Goal: Task Accomplishment & Management: Complete application form

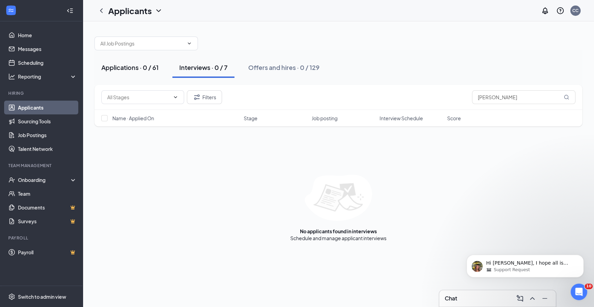
click at [143, 69] on div "Applications · 0 / 61" at bounding box center [129, 67] width 57 height 9
click at [195, 70] on div "Interviews · 0 / 7" at bounding box center [203, 67] width 48 height 9
click at [481, 94] on input "[PERSON_NAME]" at bounding box center [523, 97] width 103 height 14
click at [448, 46] on div at bounding box center [338, 40] width 488 height 21
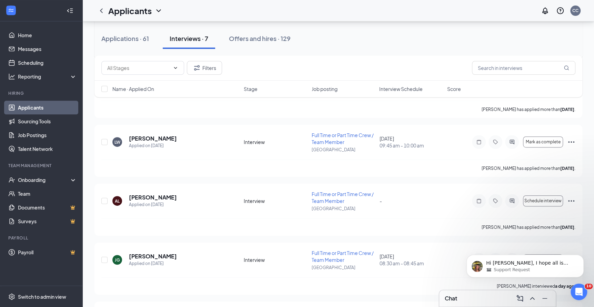
scroll to position [239, 0]
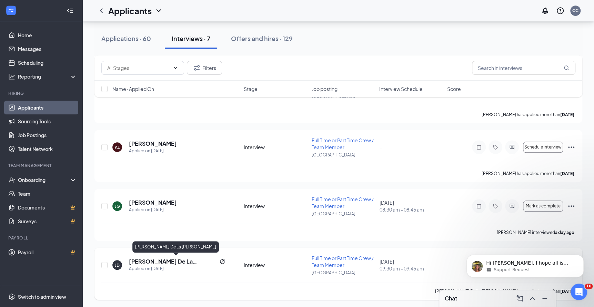
click at [144, 259] on h5 "[PERSON_NAME] De La [PERSON_NAME]" at bounding box center [173, 262] width 88 height 8
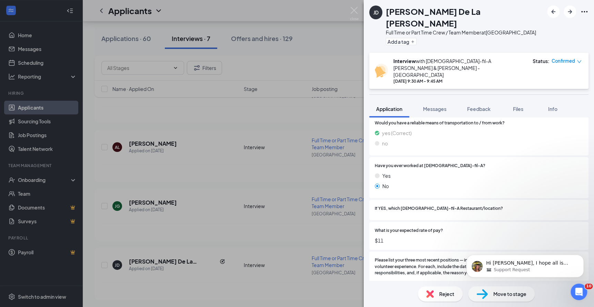
scroll to position [443, 0]
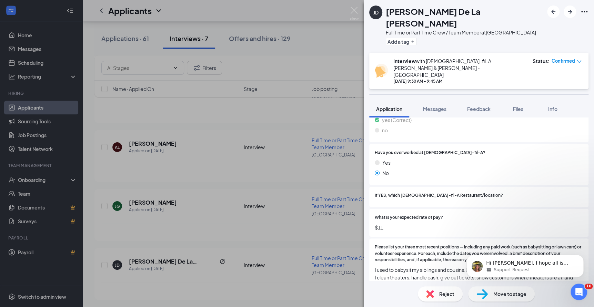
click at [506, 294] on span "Move to stage" at bounding box center [509, 294] width 33 height 8
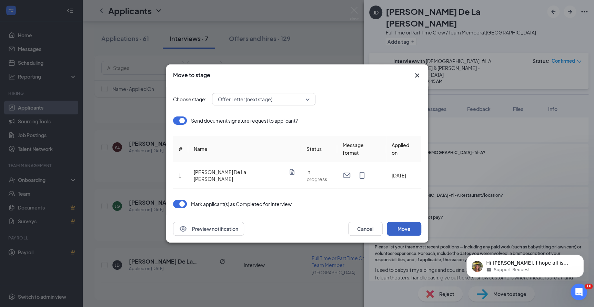
click at [406, 223] on button "Move" at bounding box center [404, 229] width 34 height 14
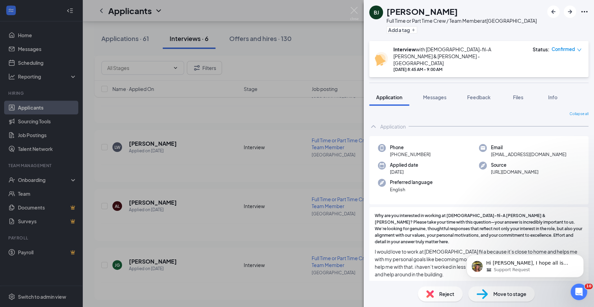
click at [446, 226] on span "Why are you interested in working at [DEMOGRAPHIC_DATA]-fil-A [PERSON_NAME] & […" at bounding box center [479, 229] width 208 height 32
click at [357, 10] on img at bounding box center [354, 13] width 9 height 13
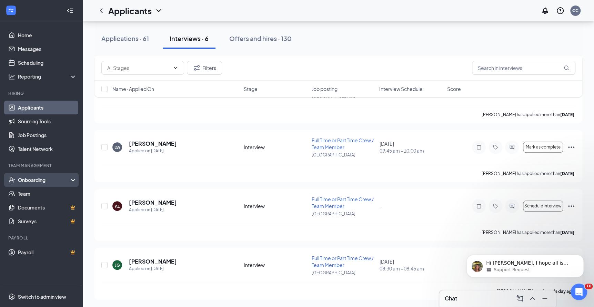
click at [33, 181] on div "Onboarding" at bounding box center [44, 179] width 53 height 7
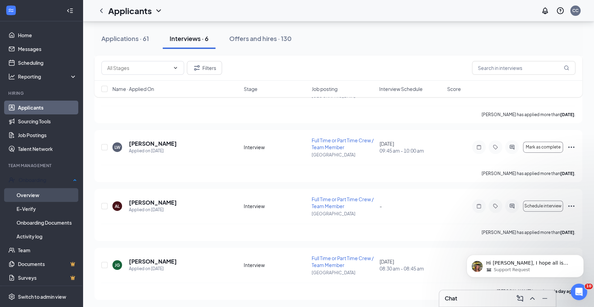
click at [31, 195] on link "Overview" at bounding box center [47, 195] width 60 height 14
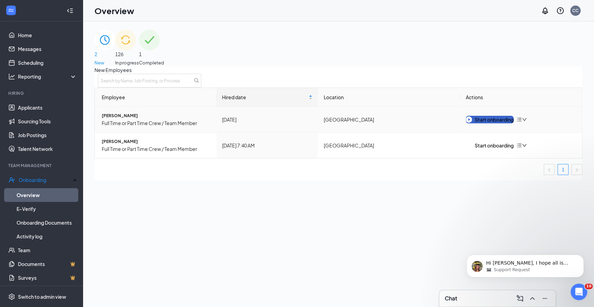
click at [504, 123] on div "Start onboarding" at bounding box center [490, 120] width 48 height 8
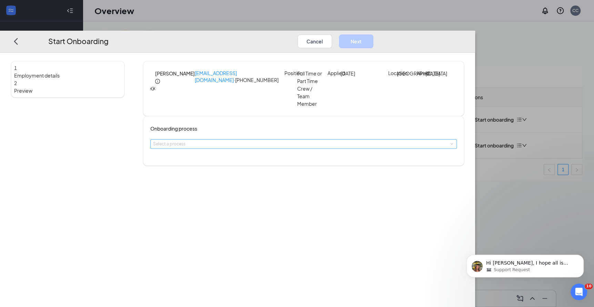
click at [249, 147] on div "Select a process" at bounding box center [302, 144] width 298 height 7
click at [237, 163] on li "All Team Onboarding" at bounding box center [255, 160] width 113 height 12
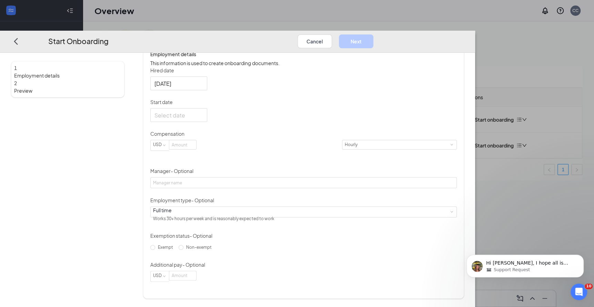
scroll to position [135, 0]
click at [196, 147] on input at bounding box center [182, 144] width 27 height 9
type input "11"
click at [203, 115] on div at bounding box center [178, 115] width 49 height 9
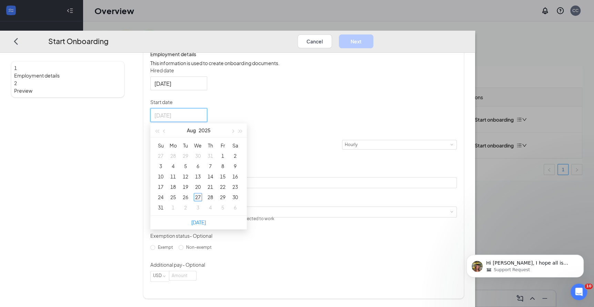
type input "[DATE]"
click at [202, 198] on div "27" at bounding box center [198, 197] width 8 height 8
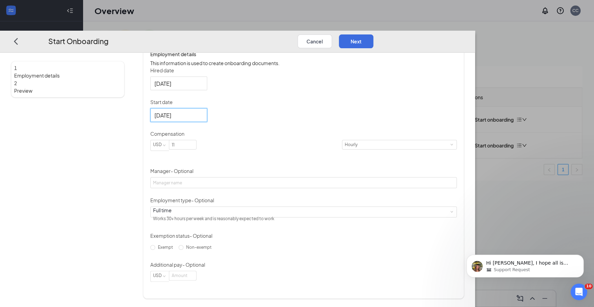
click at [124, 161] on div "1 Employment details 2 Preview" at bounding box center [67, 118] width 113 height 362
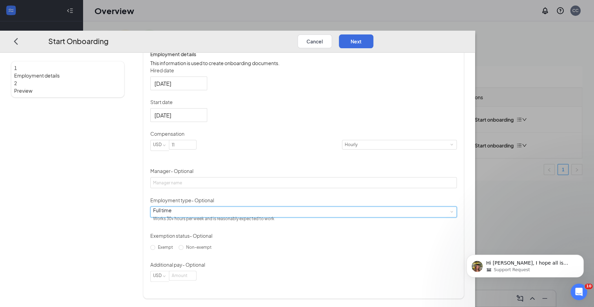
click at [246, 217] on div "Full time Works 30+ hours per week and is reasonably expected to work" at bounding box center [303, 212] width 301 height 10
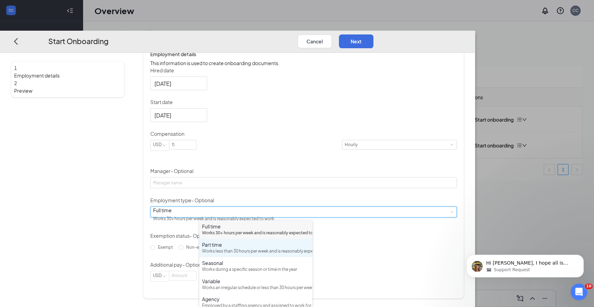
click at [222, 255] on div "Works less than 30 hours per week and is reasonably expected to work" at bounding box center [256, 251] width 108 height 7
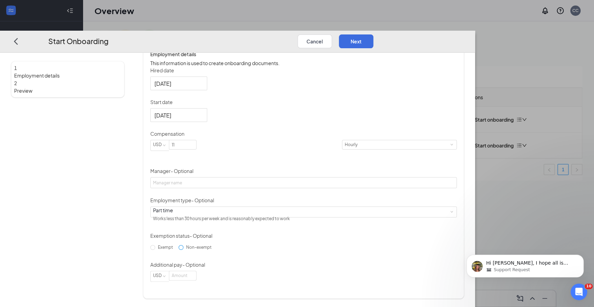
click at [206, 250] on span "Non-exempt" at bounding box center [198, 247] width 31 height 5
click at [183, 250] on input "Non-exempt" at bounding box center [180, 247] width 5 height 5
radio input "true"
click at [373, 34] on button "Next" at bounding box center [356, 41] width 34 height 14
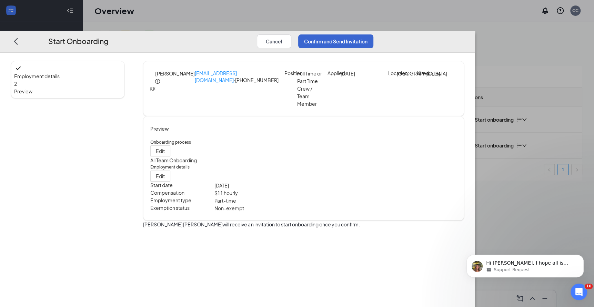
scroll to position [0, 0]
click at [373, 34] on button "Confirm and Send Invitation" at bounding box center [335, 41] width 75 height 14
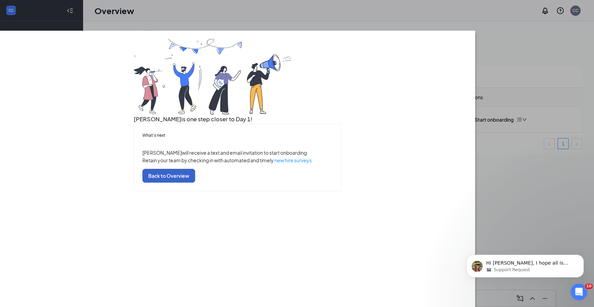
click at [195, 183] on button "Back to Overview" at bounding box center [168, 176] width 53 height 14
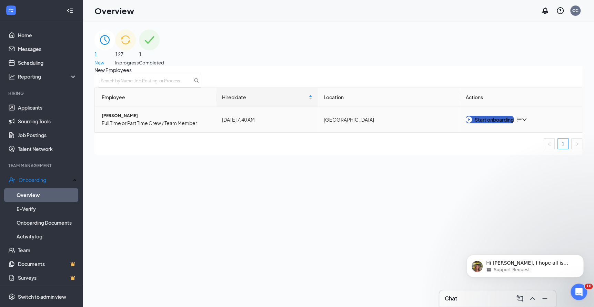
click at [484, 123] on div "Start onboarding" at bounding box center [490, 120] width 48 height 8
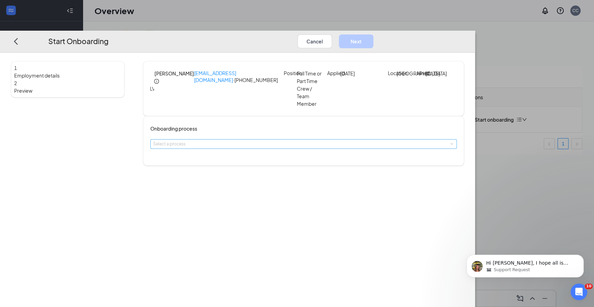
click at [231, 149] on div "Select a process" at bounding box center [303, 144] width 301 height 9
click at [234, 160] on span "All Team Onboarding" at bounding box center [225, 160] width 47 height 6
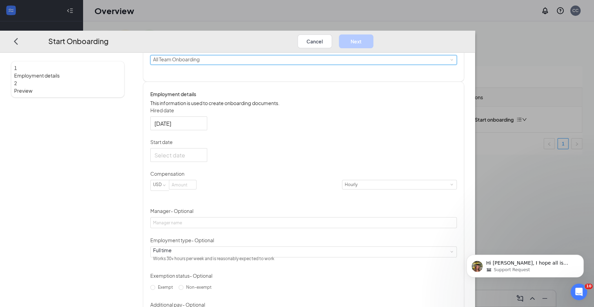
scroll to position [97, 0]
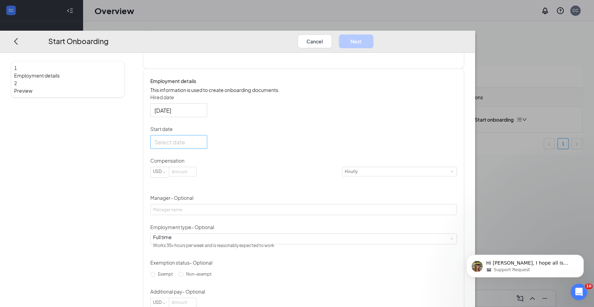
click at [203, 146] on div at bounding box center [178, 142] width 49 height 9
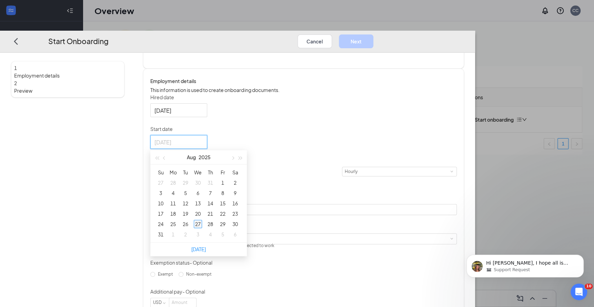
type input "[DATE]"
click at [202, 228] on div "27" at bounding box center [198, 224] width 8 height 8
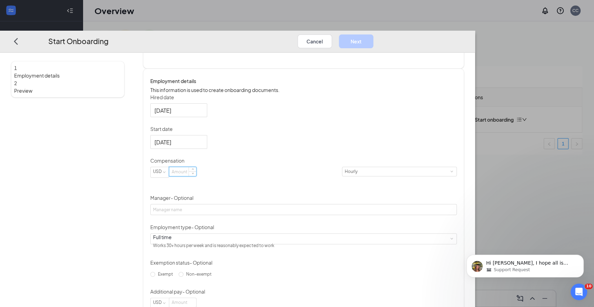
click at [196, 176] on input at bounding box center [182, 171] width 27 height 9
paste input "15.00"
type input "15"
click at [124, 183] on div "1 Employment details 2 Preview" at bounding box center [67, 145] width 113 height 362
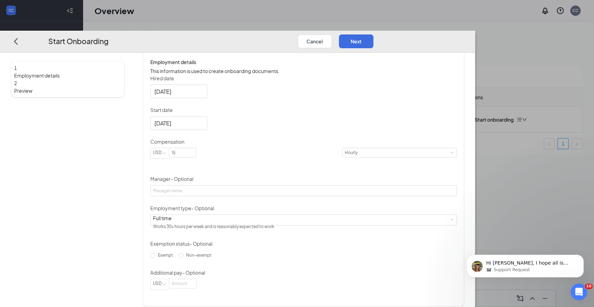
scroll to position [135, 0]
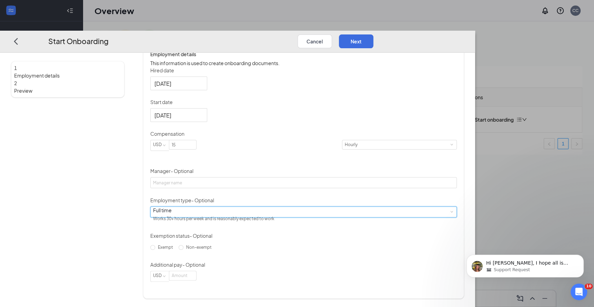
click at [258, 213] on div "Full time Works 30+ hours per week and is reasonably expected to work" at bounding box center [303, 212] width 301 height 10
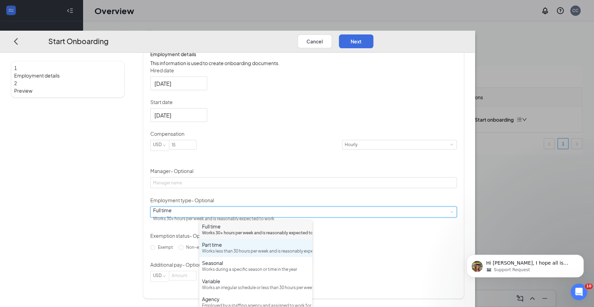
click at [224, 248] on div "Part time" at bounding box center [256, 244] width 108 height 7
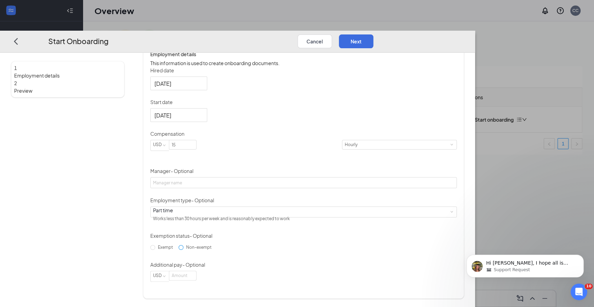
click at [205, 250] on span "Non-exempt" at bounding box center [198, 247] width 31 height 5
click at [183, 250] on input "Non-exempt" at bounding box center [180, 247] width 5 height 5
radio input "true"
click at [373, 34] on button "Next" at bounding box center [356, 41] width 34 height 14
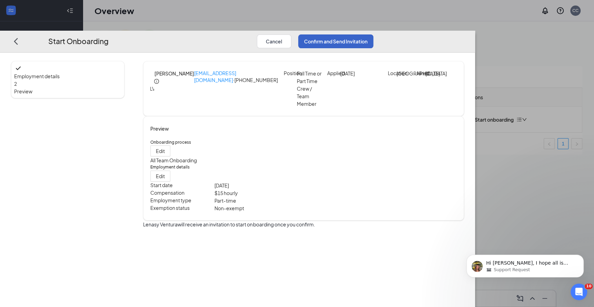
click at [373, 34] on button "Confirm and Send Invitation" at bounding box center [335, 41] width 75 height 14
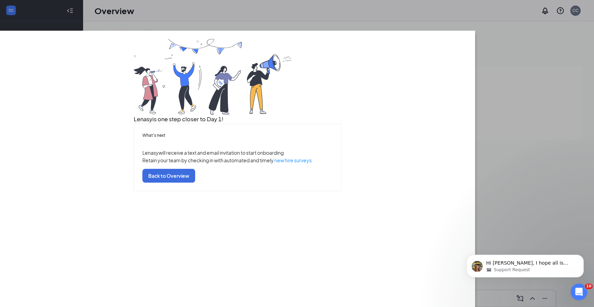
click at [297, 191] on div "What’s next [PERSON_NAME] will receive a text and email invitation to start onb…" at bounding box center [237, 157] width 207 height 67
click at [195, 183] on button "Back to Overview" at bounding box center [168, 176] width 53 height 14
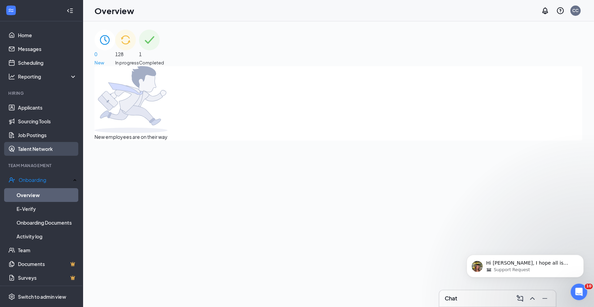
click at [47, 109] on link "Applicants" at bounding box center [47, 108] width 59 height 14
click at [38, 107] on link "Applicants" at bounding box center [47, 108] width 59 height 14
click at [32, 109] on link "Applicants" at bounding box center [47, 108] width 59 height 14
click at [37, 109] on link "Applicants" at bounding box center [47, 108] width 59 height 14
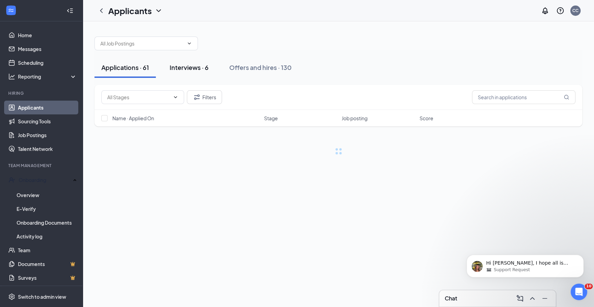
click at [184, 68] on div "Interviews · 6" at bounding box center [189, 67] width 39 height 9
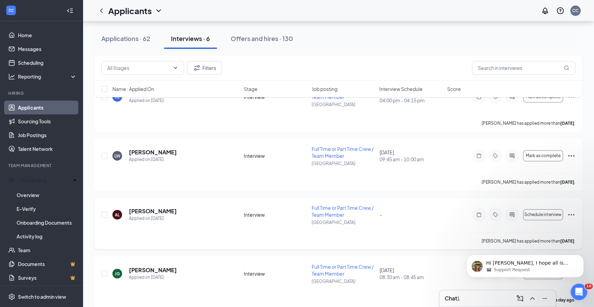
scroll to position [169, 0]
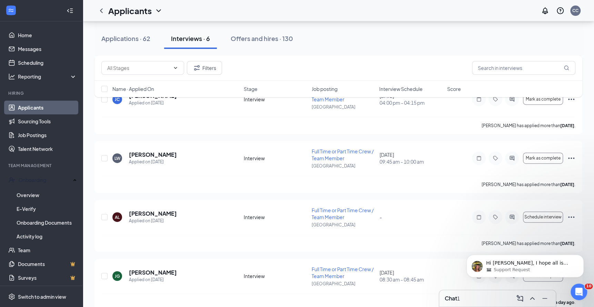
click at [478, 301] on div "Chat 1" at bounding box center [496, 298] width 105 height 11
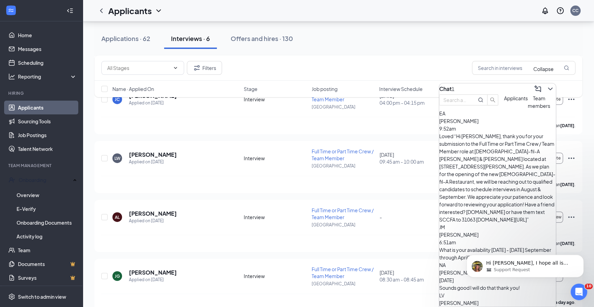
click at [546, 85] on icon "ChevronDown" at bounding box center [550, 89] width 8 height 8
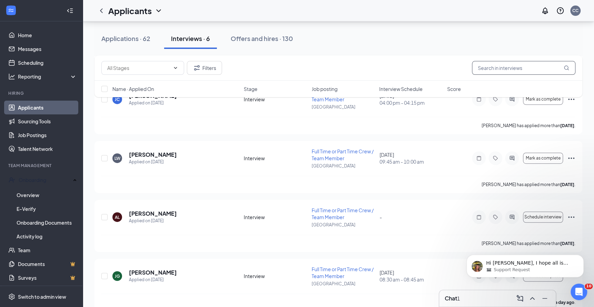
click at [512, 72] on input "text" at bounding box center [523, 68] width 103 height 14
type input "[PERSON_NAME]"
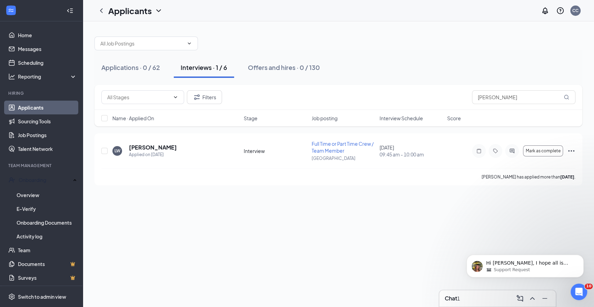
click at [28, 109] on link "Applicants" at bounding box center [47, 108] width 59 height 14
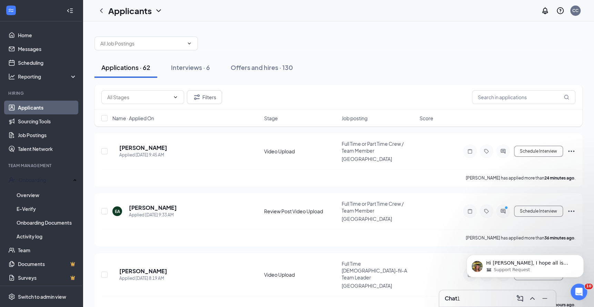
click at [462, 292] on div "Chat 1" at bounding box center [497, 298] width 116 height 17
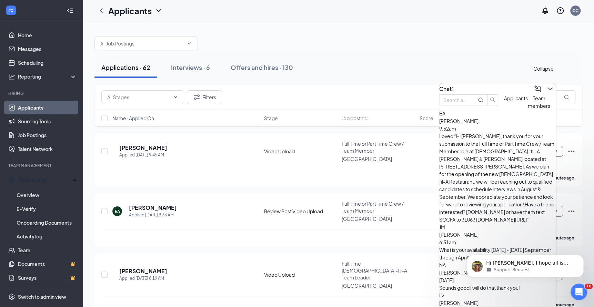
click at [548, 85] on icon "ChevronDown" at bounding box center [550, 89] width 8 height 8
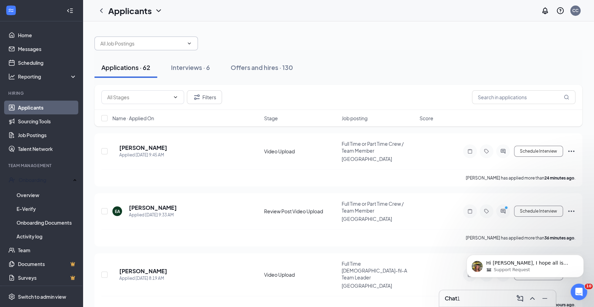
click at [145, 43] on input "text" at bounding box center [141, 44] width 83 height 8
click at [449, 45] on div at bounding box center [338, 40] width 488 height 21
click at [56, 107] on link "Applicants" at bounding box center [47, 108] width 59 height 14
click at [500, 99] on input "text" at bounding box center [523, 97] width 103 height 14
type input "[PERSON_NAME]"
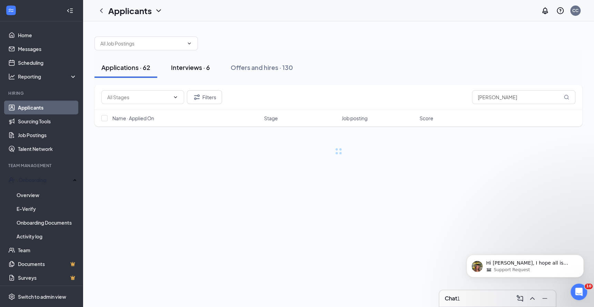
click at [180, 68] on div "Interviews · 6" at bounding box center [190, 67] width 39 height 9
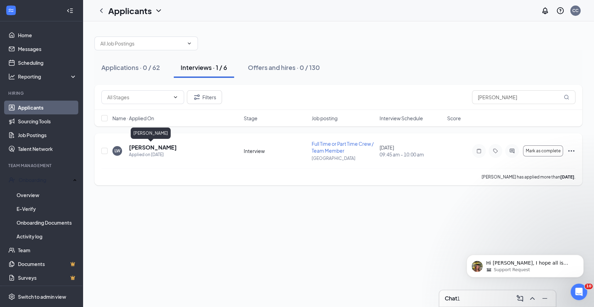
click at [144, 147] on h5 "[PERSON_NAME]" at bounding box center [153, 148] width 48 height 8
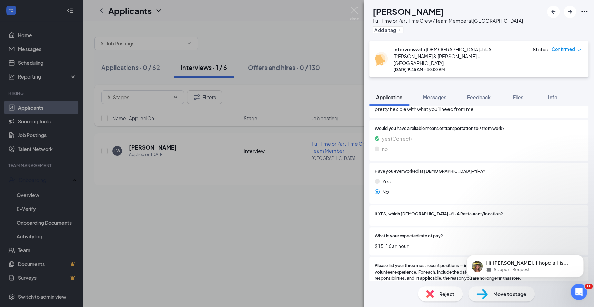
scroll to position [214, 0]
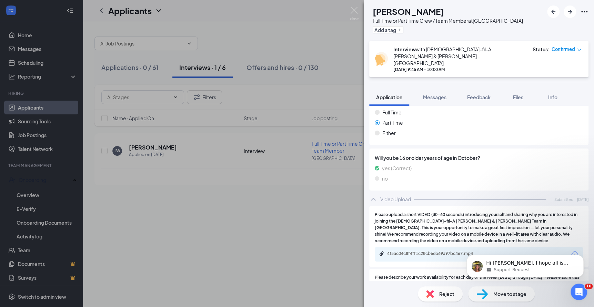
click at [498, 290] on span "Move to stage" at bounding box center [509, 294] width 33 height 8
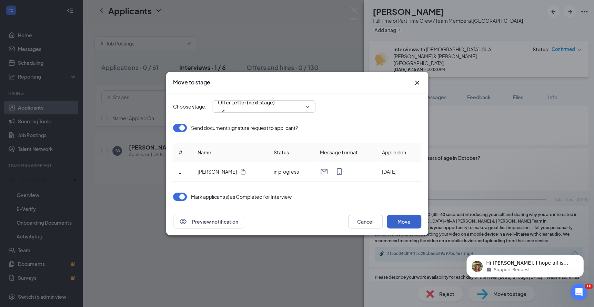
click at [407, 220] on button "Move" at bounding box center [404, 222] width 34 height 14
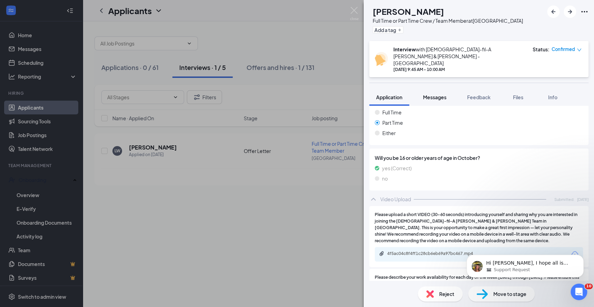
click at [426, 94] on span "Messages" at bounding box center [434, 97] width 23 height 6
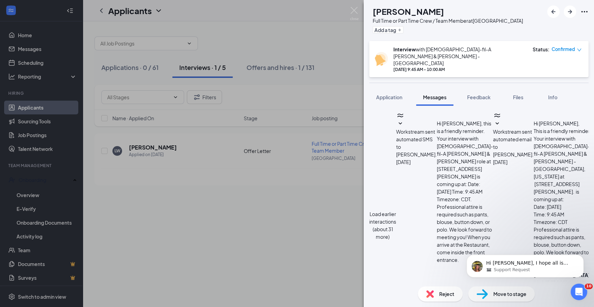
scroll to position [190, 0]
click at [474, 193] on div "Load earlier interactions (about 31 more) Workstream sent automated SMS to [PER…" at bounding box center [478, 225] width 219 height 228
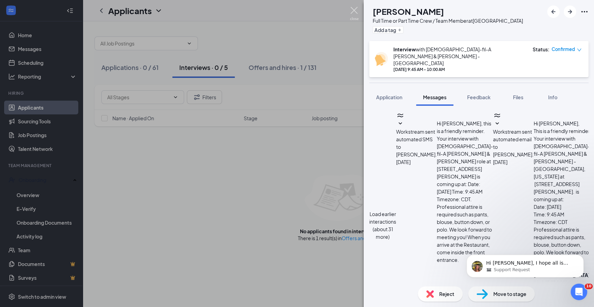
click at [354, 13] on img at bounding box center [354, 13] width 9 height 13
